Goal: Transaction & Acquisition: Purchase product/service

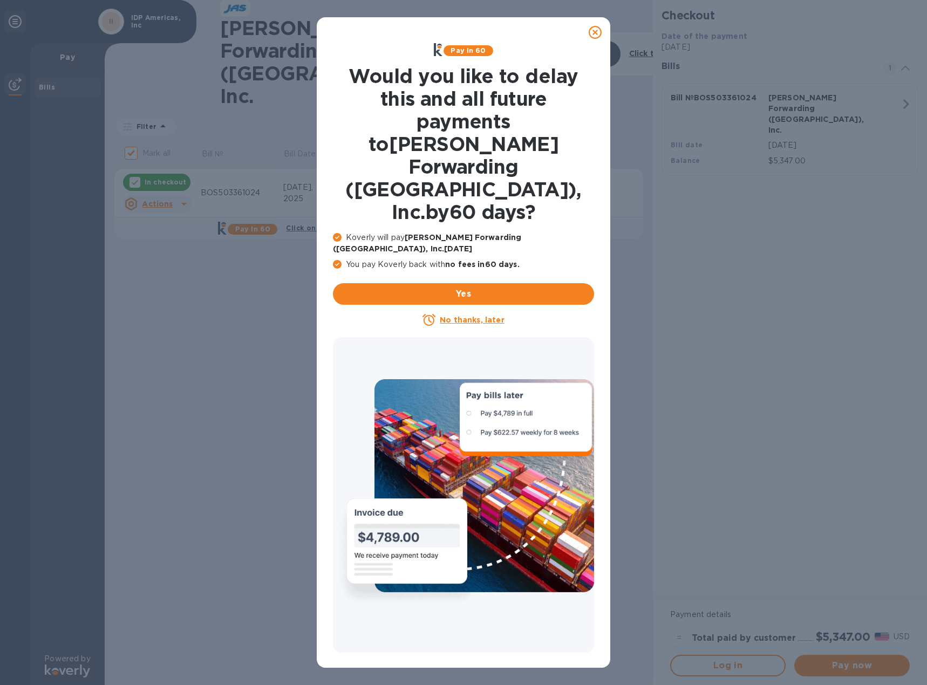
click at [596, 36] on icon at bounding box center [594, 32] width 13 height 13
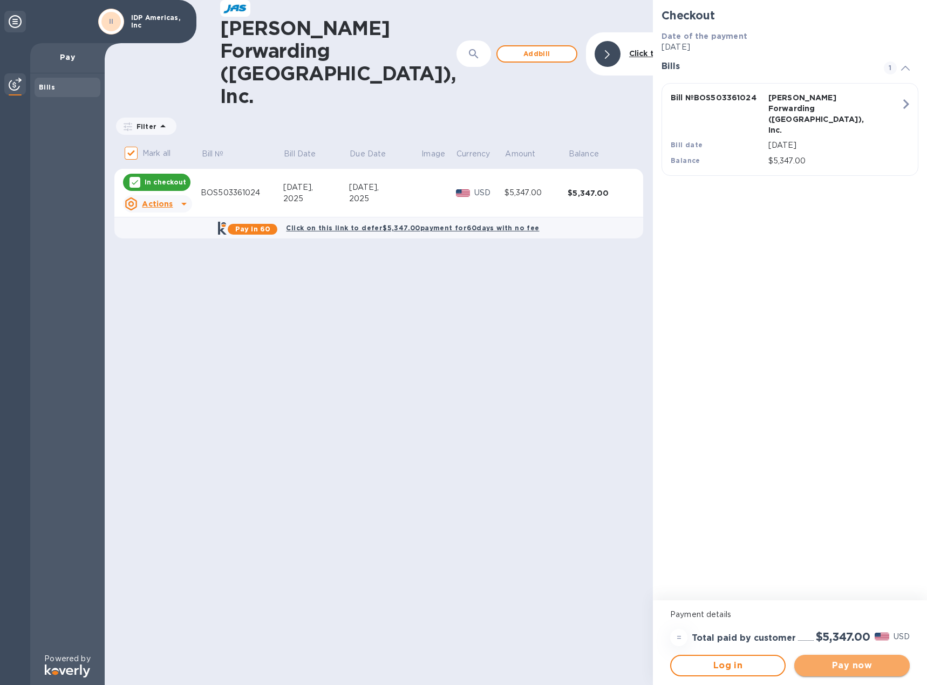
click at [849, 669] on span "Pay now" at bounding box center [852, 665] width 98 height 13
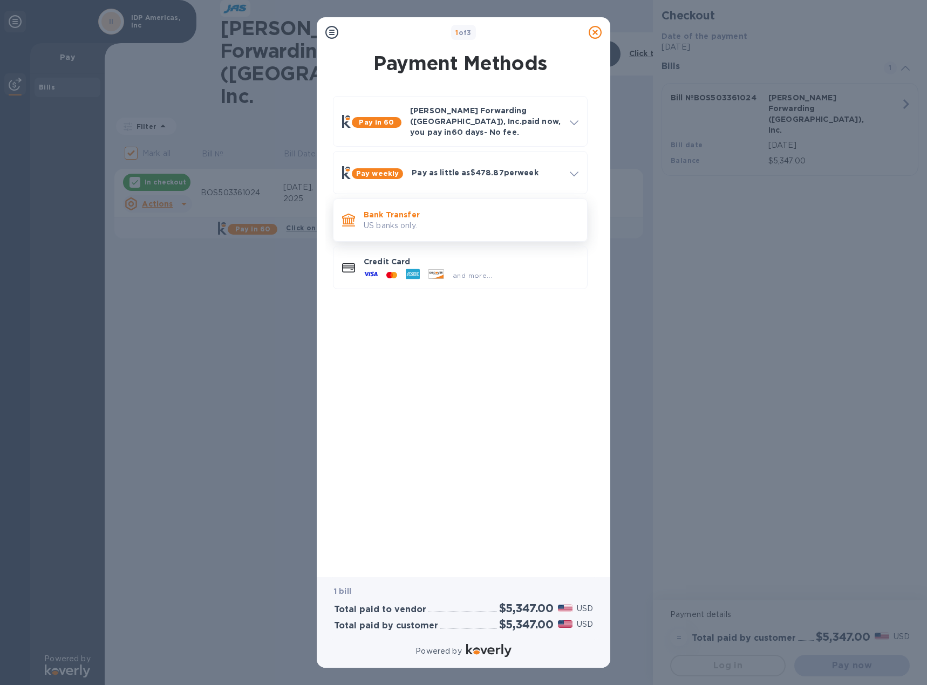
click at [431, 209] on p "Bank Transfer" at bounding box center [470, 214] width 215 height 11
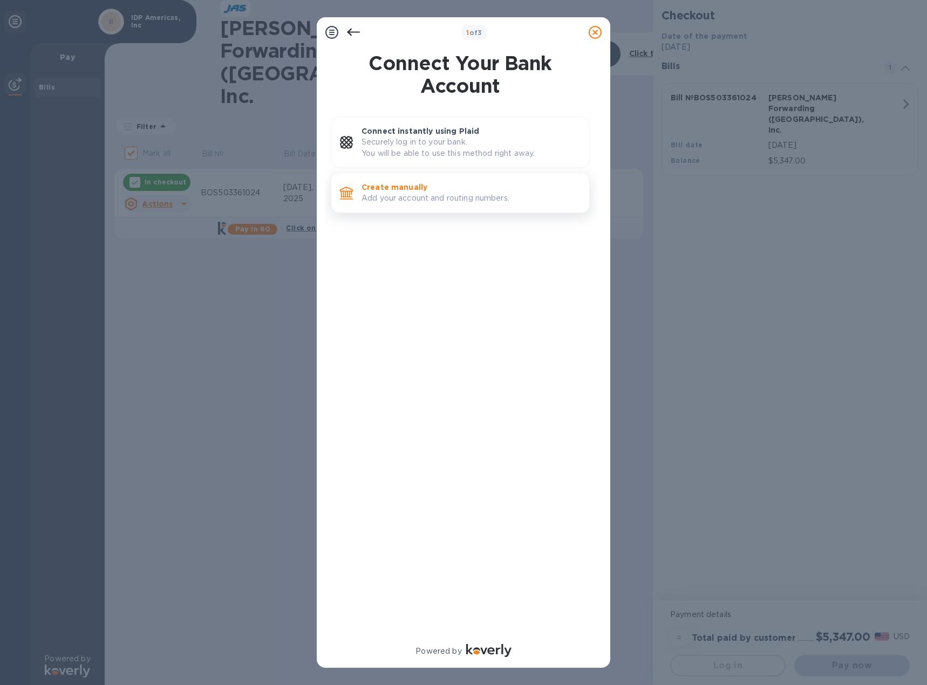
click at [415, 194] on p "Add your account and routing numbers." at bounding box center [470, 198] width 219 height 11
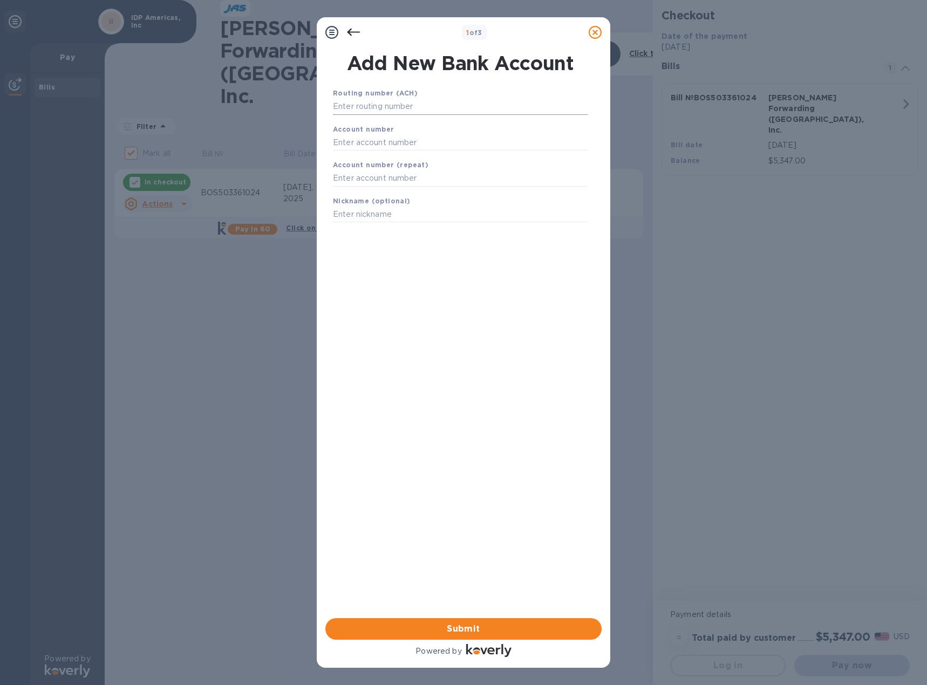
click at [395, 109] on input "text" at bounding box center [460, 107] width 255 height 16
click at [392, 106] on input "text" at bounding box center [460, 107] width 255 height 16
paste input "021000021"
type input "021000021"
click at [372, 150] on input "text" at bounding box center [460, 156] width 255 height 16
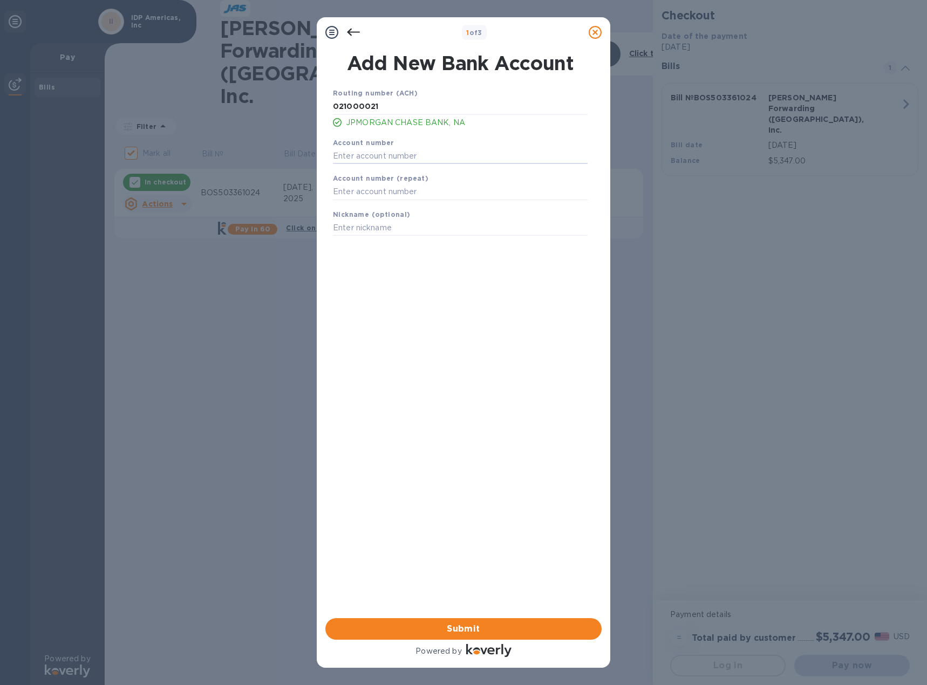
paste input "701687801"
type input "701687801"
click at [385, 194] on input "text" at bounding box center [460, 192] width 255 height 16
paste input "701687801"
type input "701687801"
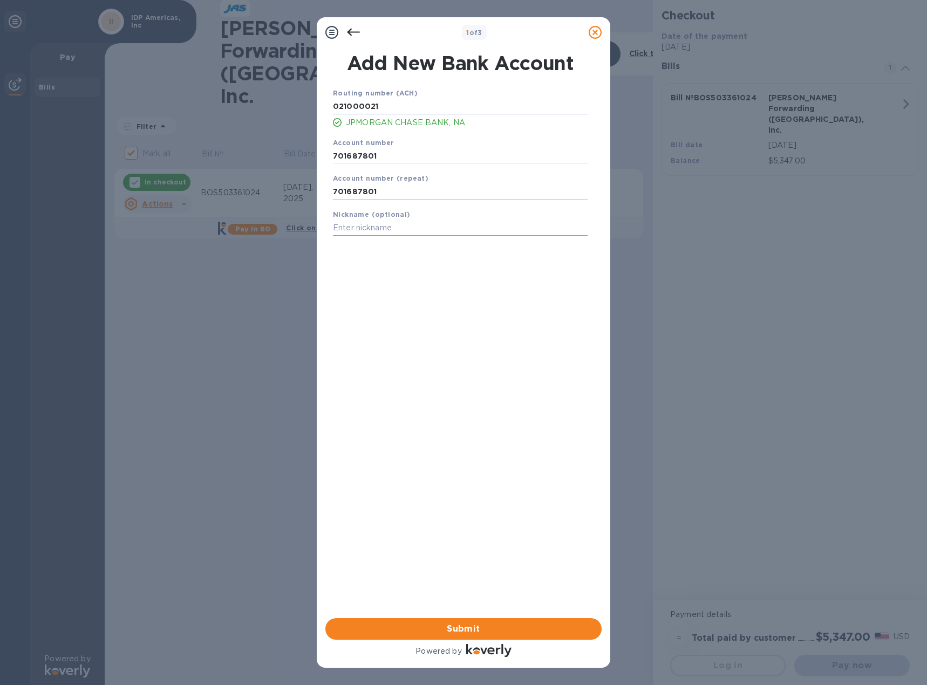
click at [376, 227] on input "text" at bounding box center [460, 228] width 255 height 16
click at [486, 632] on span "Submit" at bounding box center [463, 628] width 259 height 13
click at [427, 636] on button "Submit" at bounding box center [463, 629] width 276 height 22
